Goal: Task Accomplishment & Management: Use online tool/utility

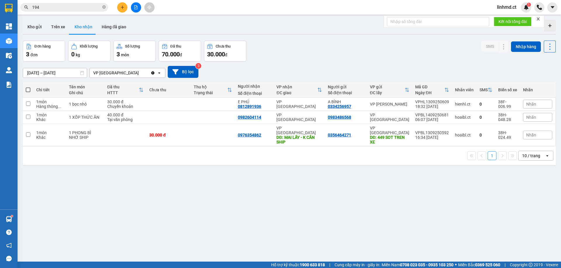
click at [123, 7] on icon "plus" at bounding box center [122, 7] width 4 height 4
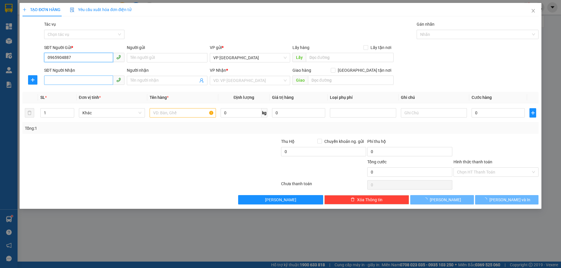
type input "0965904887"
drag, startPoint x: 79, startPoint y: 81, endPoint x: 197, endPoint y: 62, distance: 120.4
click at [79, 80] on input "SĐT Người Nhận" at bounding box center [78, 80] width 69 height 9
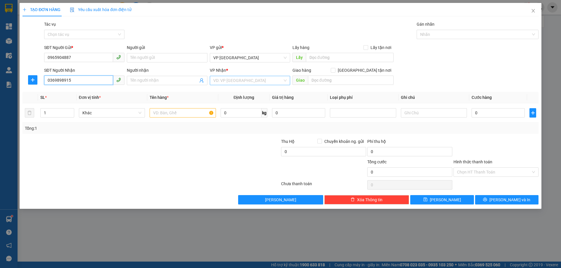
type input "0369898915"
click at [218, 81] on input "search" at bounding box center [247, 80] width 69 height 9
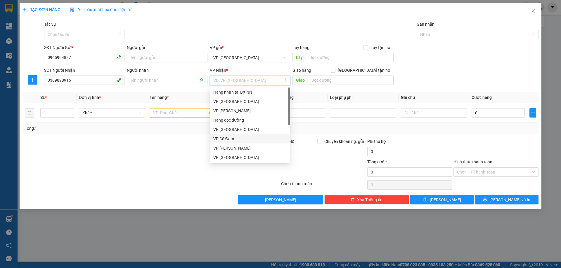
click at [229, 140] on div "VP Cổ Đạm" at bounding box center [249, 139] width 73 height 6
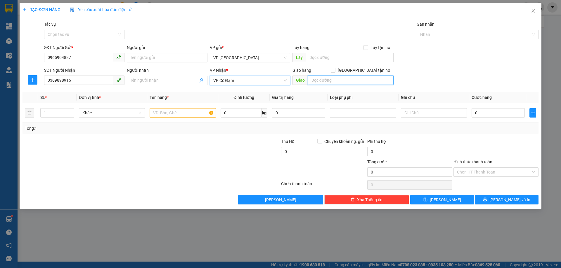
click at [316, 82] on input "text" at bounding box center [351, 80] width 86 height 9
type input "[PERSON_NAME]"
click at [179, 111] on input "text" at bounding box center [183, 112] width 66 height 9
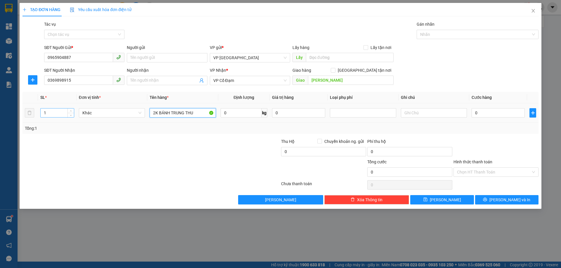
type input "2K BÁNH TRUNG THU"
drag, startPoint x: 47, startPoint y: 110, endPoint x: 36, endPoint y: 110, distance: 11.1
click at [41, 110] on input "1" at bounding box center [57, 113] width 33 height 9
type input "2"
click at [481, 167] on div "Hình thức thanh toán" at bounding box center [495, 163] width 85 height 9
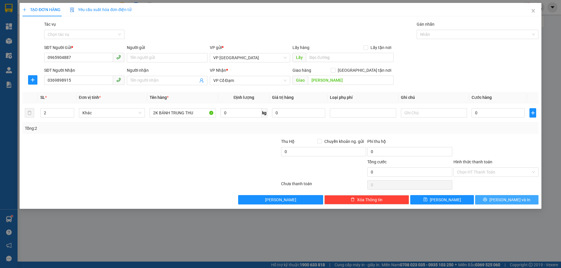
click at [487, 200] on icon "printer" at bounding box center [485, 200] width 4 height 4
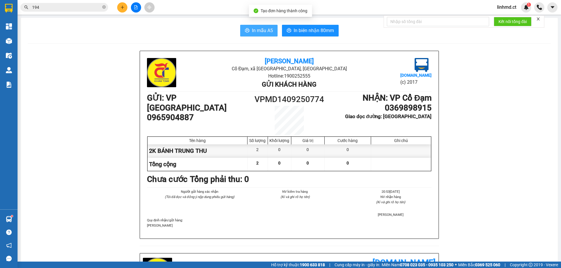
click at [249, 29] on button "In mẫu A5" at bounding box center [258, 31] width 37 height 12
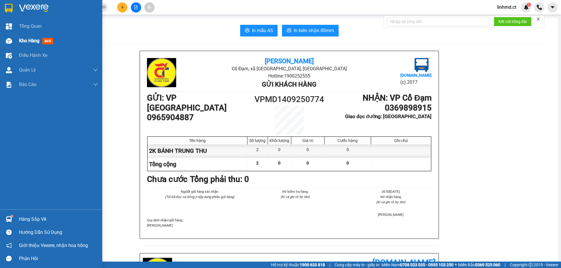
click at [6, 34] on div "Kho hàng mới" at bounding box center [51, 41] width 102 height 15
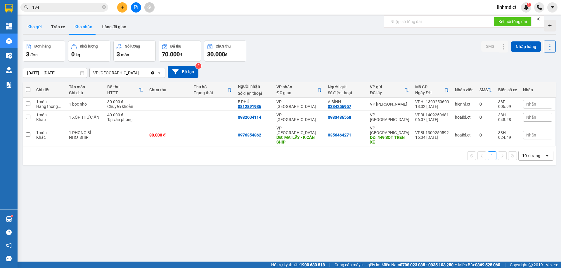
click at [34, 26] on button "Kho gửi" at bounding box center [35, 27] width 24 height 14
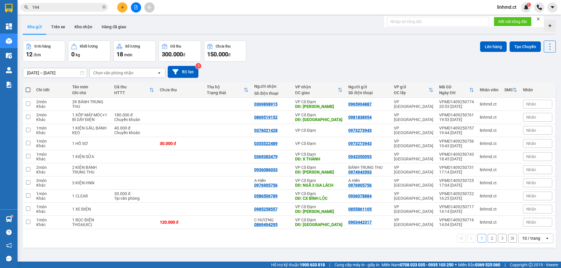
click at [488, 239] on button "2" at bounding box center [492, 238] width 9 height 9
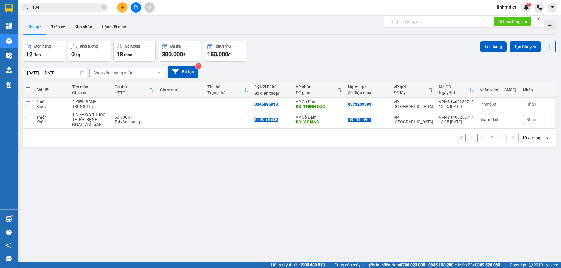
click at [477, 138] on button "1" at bounding box center [481, 138] width 9 height 9
